Goal: Transaction & Acquisition: Obtain resource

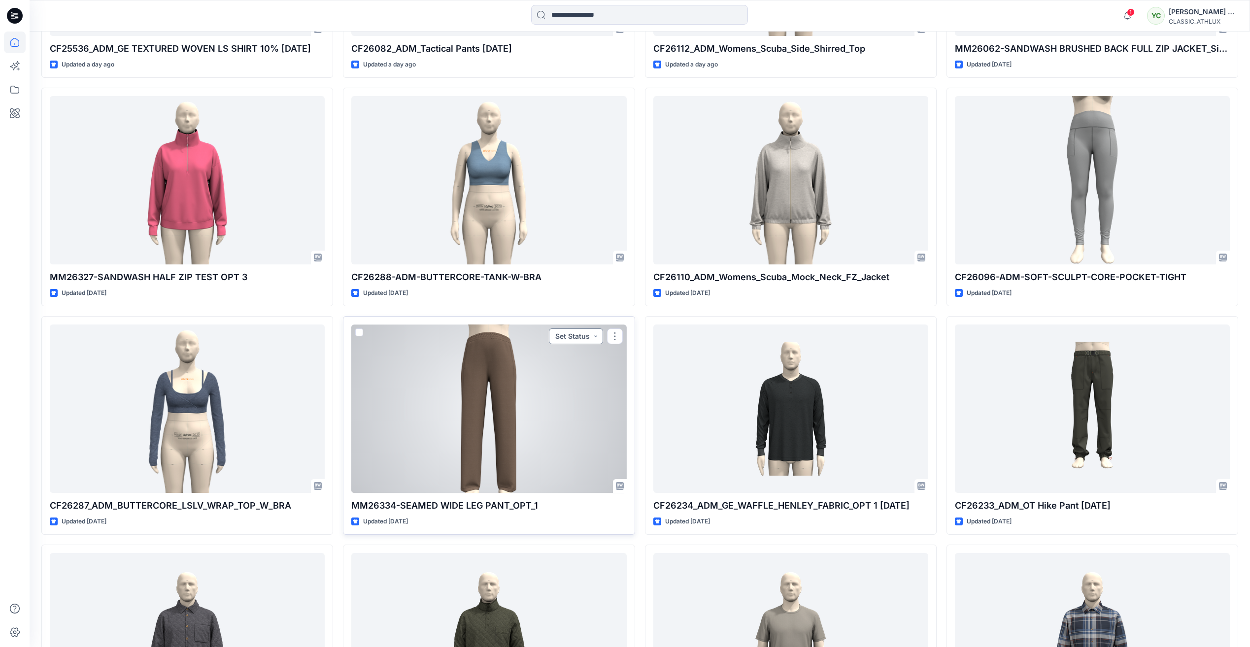
scroll to position [1429, 0]
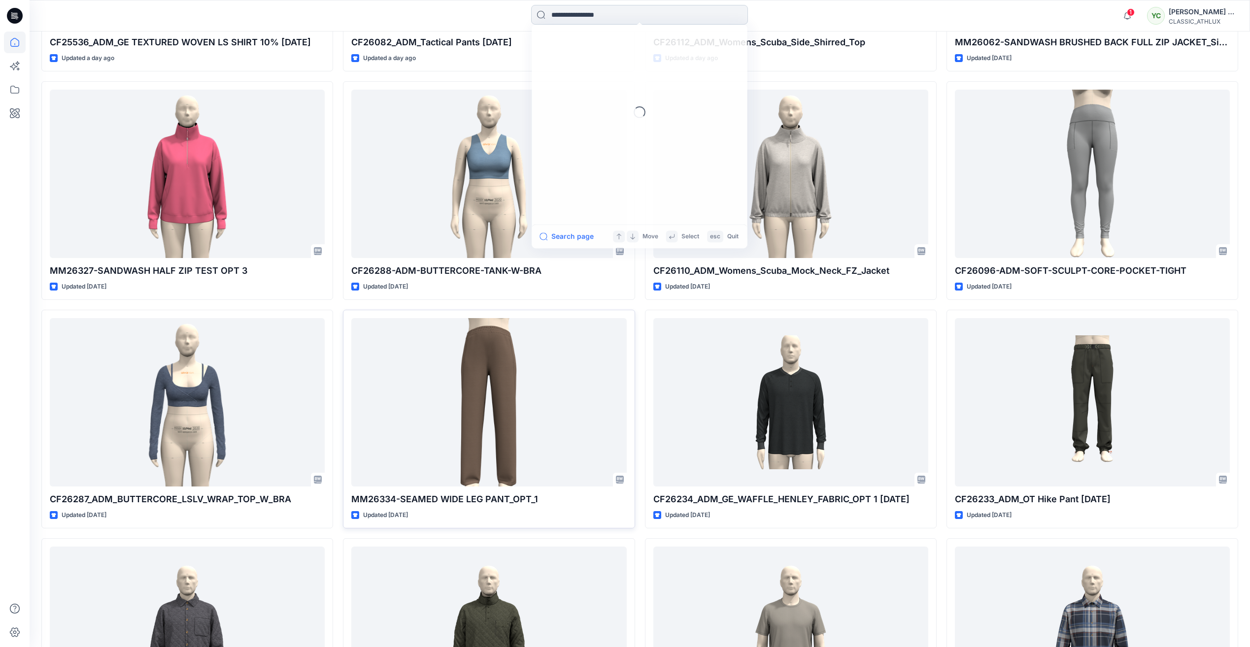
click at [562, 12] on input at bounding box center [639, 15] width 217 height 20
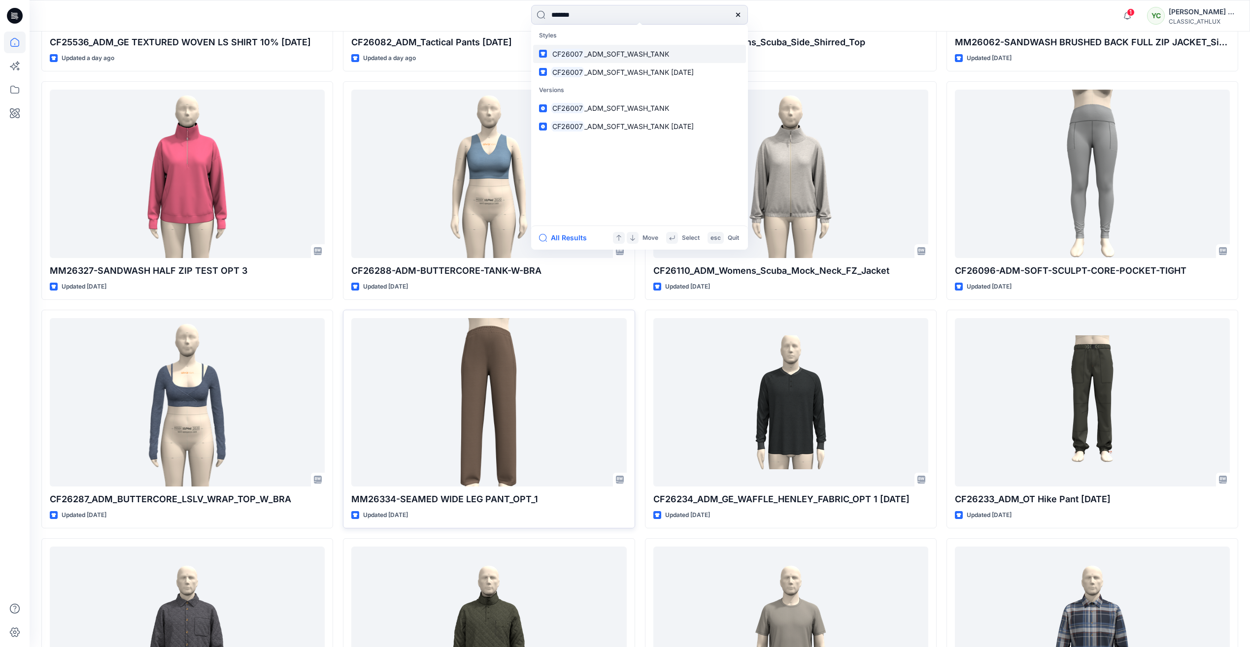
type input "*******"
click at [661, 57] on span "_ADM_SOFT_WASH_TANK" at bounding box center [626, 54] width 85 height 8
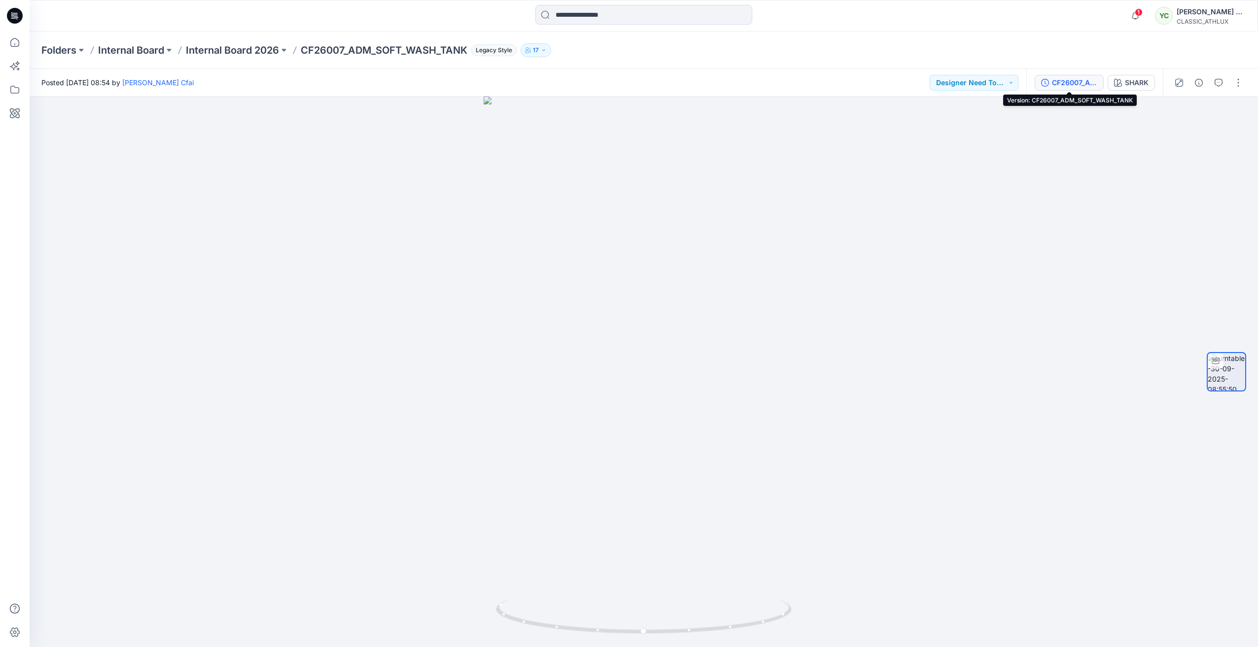
click at [1082, 80] on div "CF26007_ADM_SOFT_WASH_TANK" at bounding box center [1074, 82] width 45 height 11
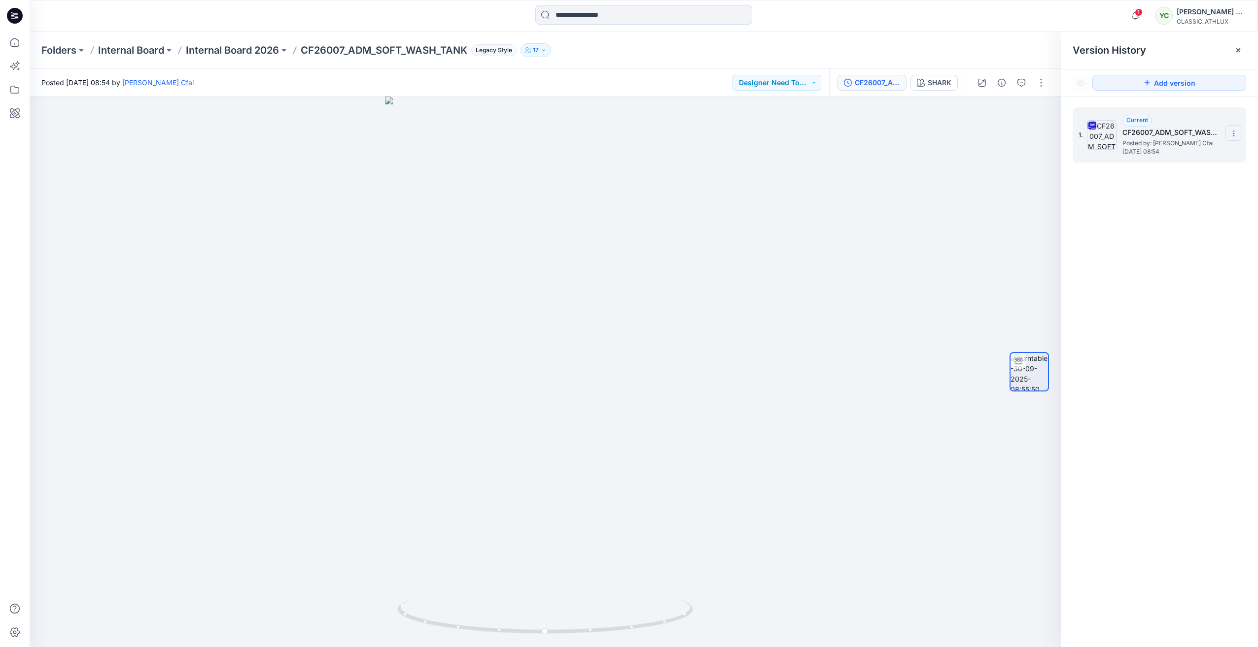
click at [1235, 130] on icon at bounding box center [1233, 134] width 8 height 8
click at [1210, 155] on span "Download Source BW File" at bounding box center [1183, 153] width 83 height 12
drag, startPoint x: 544, startPoint y: 637, endPoint x: 867, endPoint y: 629, distance: 323.3
click at [867, 629] on div at bounding box center [545, 372] width 1031 height 551
